Goal: Check status: Check status

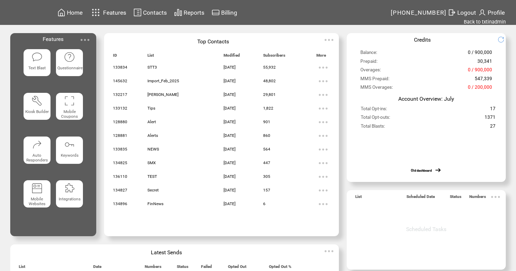
click at [77, 11] on span "Home" at bounding box center [75, 12] width 16 height 7
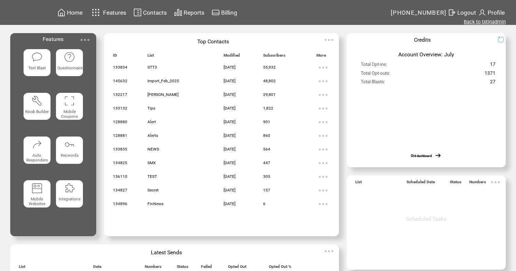
click at [486, 23] on link "Back to txtinadmin" at bounding box center [484, 22] width 42 height 6
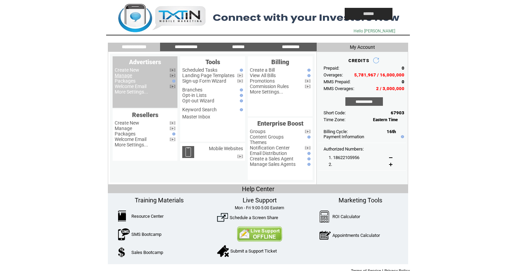
click at [126, 76] on link "Manage" at bounding box center [123, 75] width 17 height 5
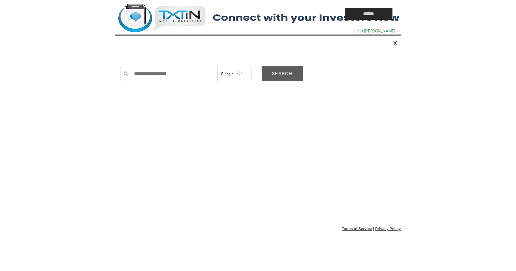
click at [277, 77] on link "SEARCH" at bounding box center [282, 73] width 41 height 15
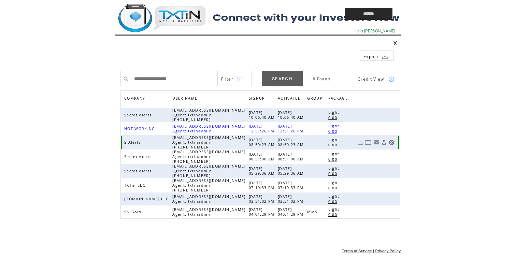
click at [391, 142] on link at bounding box center [391, 142] width 6 height 6
click at [178, 16] on td at bounding box center [214, 14] width 198 height 28
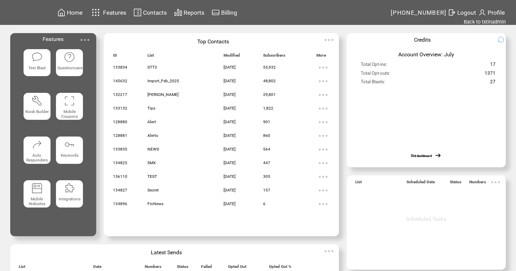
click at [201, 13] on span "Reports" at bounding box center [193, 12] width 21 height 7
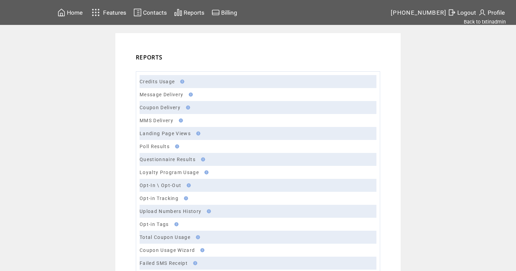
click at [170, 91] on td "Message Delivery" at bounding box center [257, 94] width 237 height 13
click at [167, 95] on link "Message Delivery" at bounding box center [161, 94] width 44 height 5
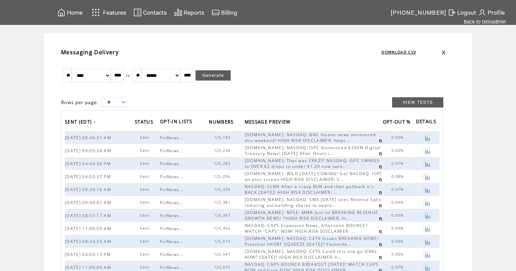
click at [427, 140] on link at bounding box center [426, 137] width 6 height 6
